Goal: Find specific page/section: Find specific page/section

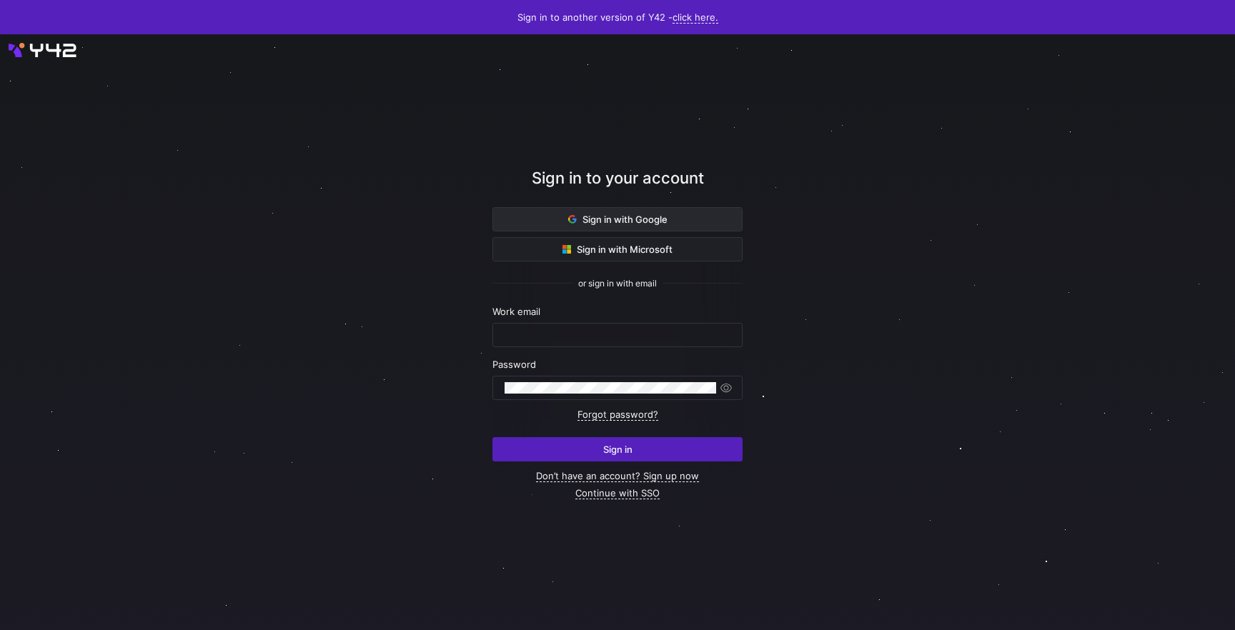
drag, startPoint x: 644, startPoint y: 220, endPoint x: 718, endPoint y: 219, distance: 73.6
click at [644, 220] on span "Sign in with Google" at bounding box center [617, 219] width 99 height 11
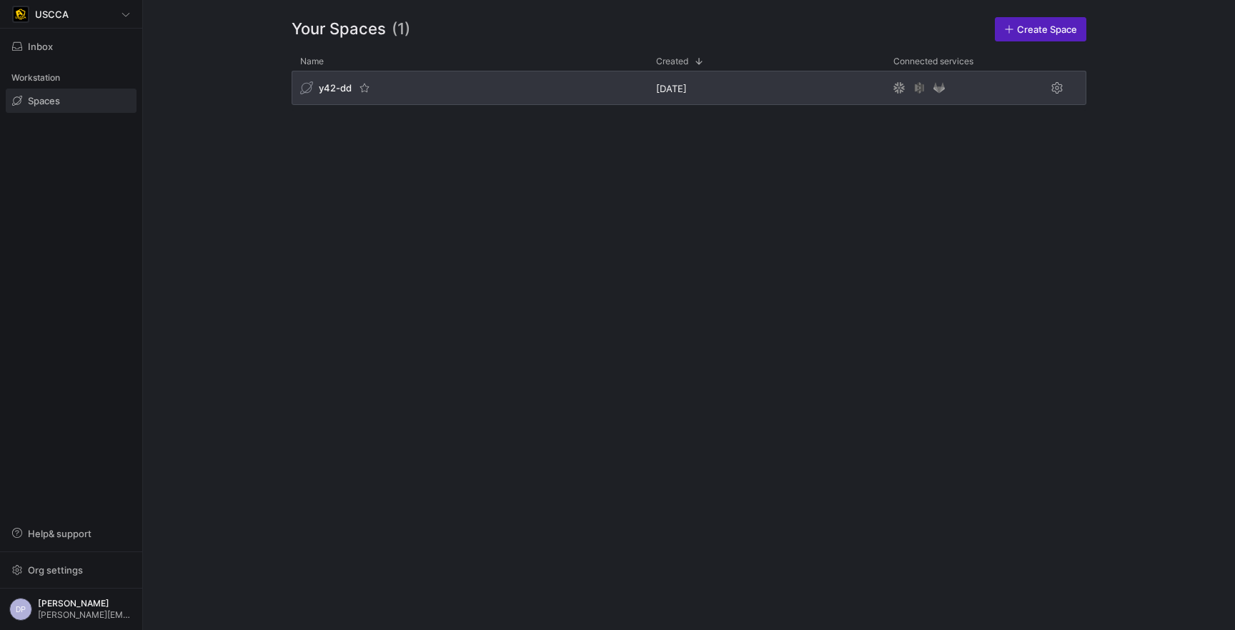
click at [339, 84] on span "y42-dd" at bounding box center [335, 87] width 33 height 11
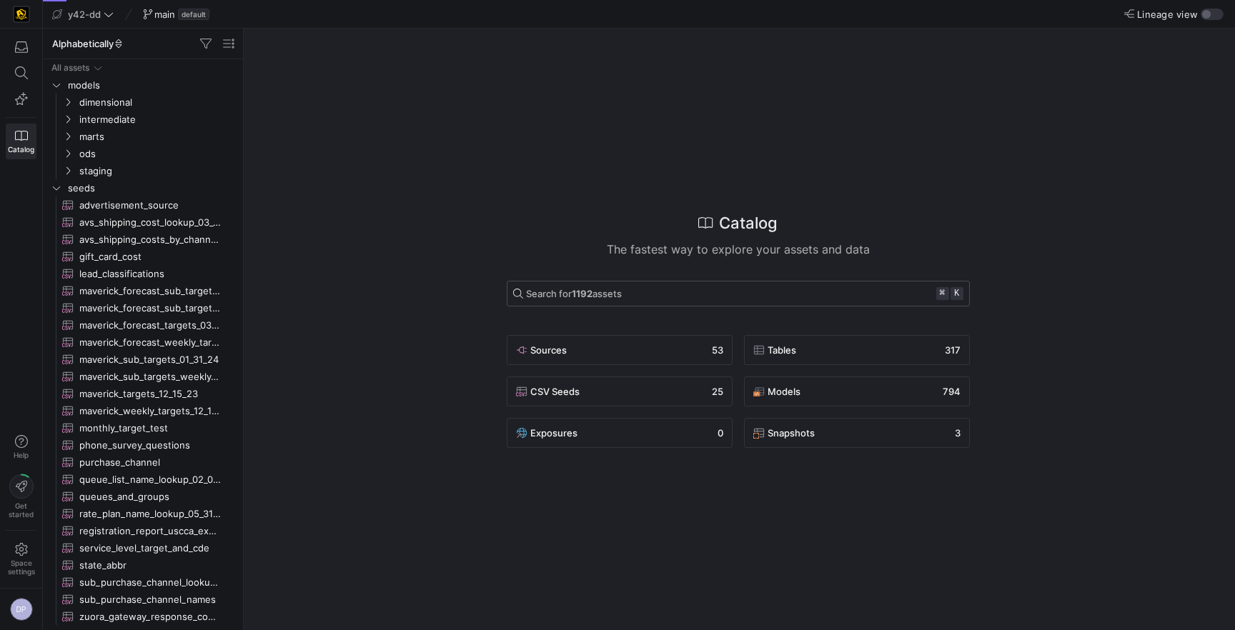
click at [629, 290] on span "Search for 1192 assets ⌘ k" at bounding box center [738, 293] width 450 height 13
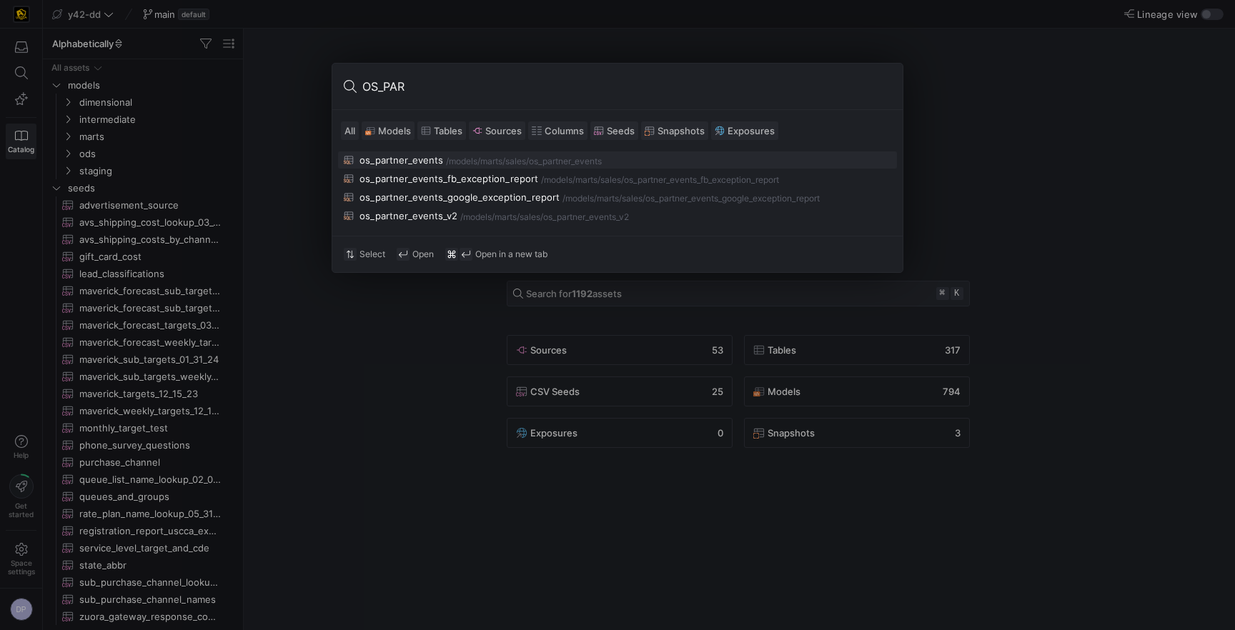
type input "OS_PAR"
click at [404, 164] on div "os_partner_events" at bounding box center [401, 159] width 84 height 11
